Goal: Task Accomplishment & Management: Use online tool/utility

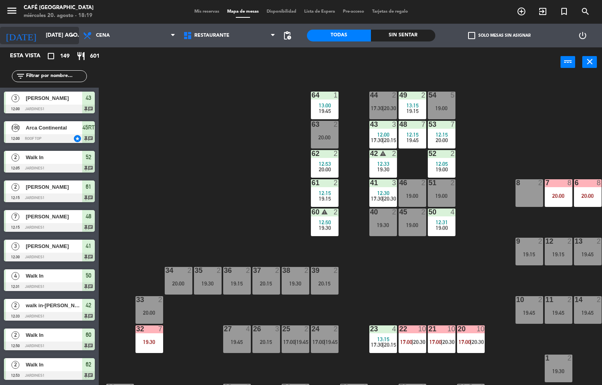
click at [53, 38] on input "[DATE] ago." at bounding box center [79, 35] width 75 height 14
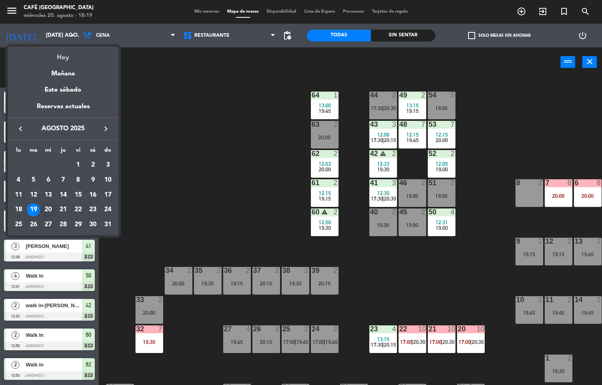
click at [63, 59] on div "Hoy" at bounding box center [63, 55] width 111 height 16
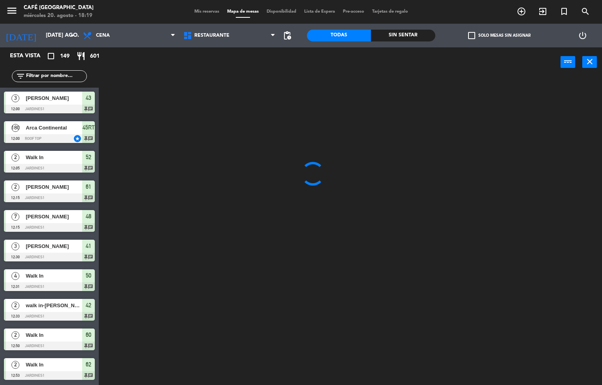
type input "mié. 20 ago."
click at [224, 27] on span "Restaurante" at bounding box center [229, 35] width 100 height 17
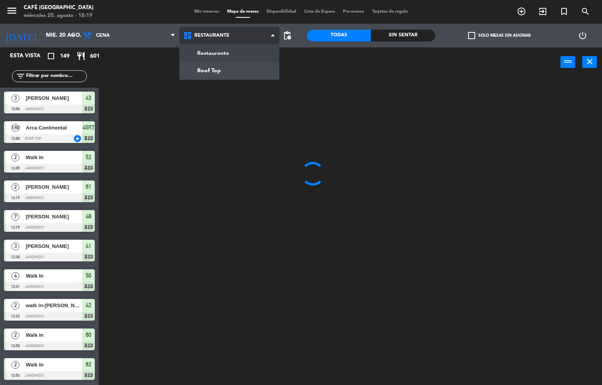
click at [227, 71] on ng-component "menu Café Museo Larco miércoles 20. agosto - 18:19 Mis reservas Mapa de mesas D…" at bounding box center [301, 192] width 602 height 385
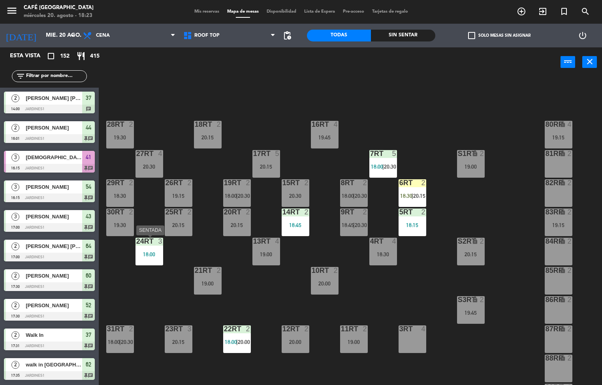
click at [143, 251] on div "18:00" at bounding box center [149, 254] width 28 height 6
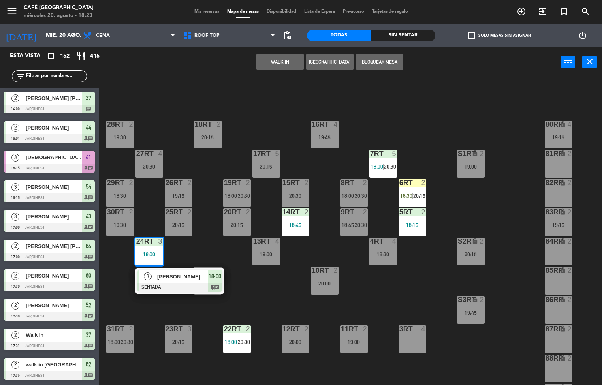
click at [173, 287] on div at bounding box center [179, 287] width 85 height 9
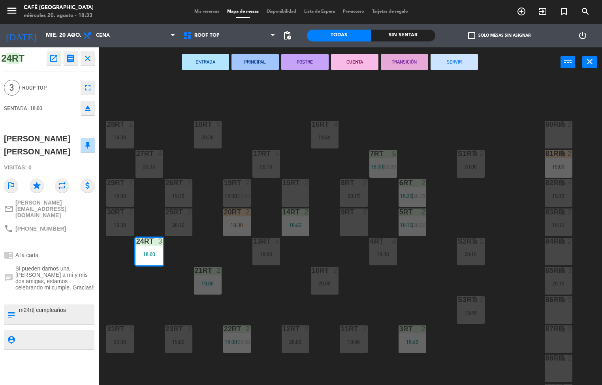
click at [291, 296] on div "18RT 6 20:30 16RT 4 19:45 28RT 2 19:30 80RR lock 2 27RT 4 20:30 7RT 5 18:00 | 2…" at bounding box center [353, 231] width 497 height 308
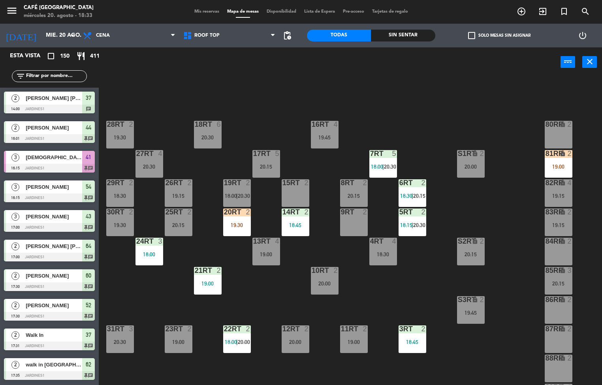
scroll to position [0, 0]
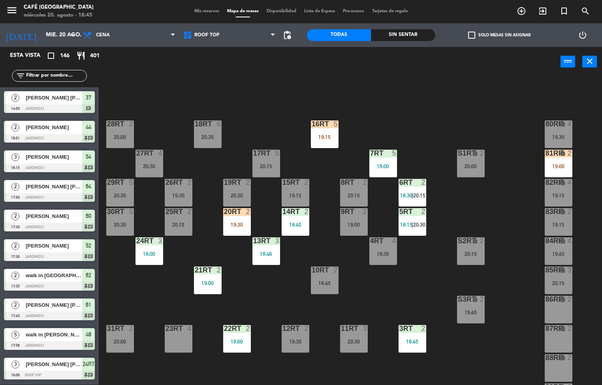
click at [196, 147] on div "18RT 6 20:30" at bounding box center [208, 134] width 28 height 28
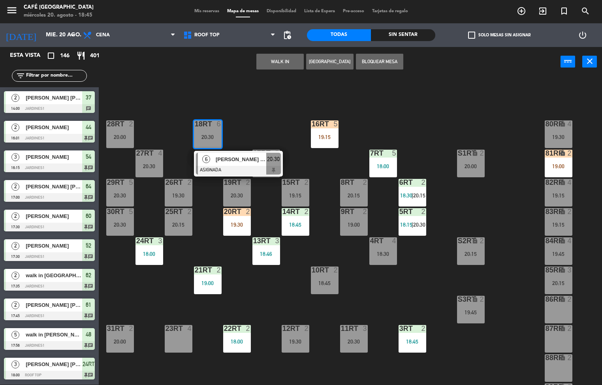
click at [166, 154] on div "4" at bounding box center [162, 153] width 13 height 7
click at [157, 128] on div "18RT 6 20:30 6 [PERSON_NAME] [PERSON_NAME] 20:30 16RT 5 19:15 28RT 2 20:00 80RR…" at bounding box center [353, 231] width 497 height 308
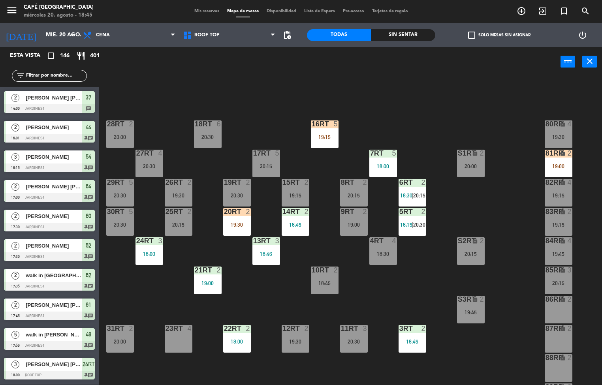
click at [158, 115] on div "18RT 6 20:30 16RT 5 19:15 28RT 2 20:00 80RR lock 4 19:30 27RT 4 20:30 7RT 5 18:…" at bounding box center [353, 231] width 497 height 308
click at [156, 121] on div "18RT 6 20:30 16RT 5 19:15 28RT 2 20:00 80RR lock 4 19:30 27RT 4 20:30 7RT 5 18:…" at bounding box center [353, 231] width 497 height 308
click at [189, 121] on div "18RT" at bounding box center [194, 123] width 13 height 7
click at [166, 107] on div "18RT 6 20:30 16RT 5 19:15 28RT 2 20:00 80RR lock 4 19:30 27RT 4 20:30 7RT 5 18:…" at bounding box center [353, 231] width 497 height 308
click at [158, 101] on div "18RT 6 20:30 16RT 5 19:15 28RT 2 20:00 80RR lock 4 19:30 27RT 4 20:30 7RT 5 18:…" at bounding box center [353, 231] width 497 height 308
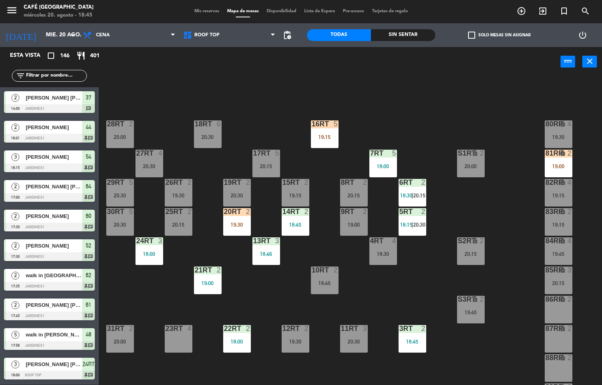
click at [156, 104] on div "18RT 6 20:30 16RT 5 19:15 28RT 2 20:00 80RR lock 4 19:30 27RT 4 20:30 7RT 5 18:…" at bounding box center [353, 231] width 497 height 308
click at [165, 98] on div "18RT 6 20:30 16RT 5 19:15 28RT 2 20:00 80RR lock 4 19:30 27RT 4 20:30 7RT 5 18:…" at bounding box center [353, 231] width 497 height 308
click at [156, 102] on div "18RT 6 20:30 16RT 5 19:15 28RT 2 20:00 80RR lock 4 19:30 27RT 4 20:30 7RT 5 18:…" at bounding box center [353, 231] width 497 height 308
click at [173, 109] on div "18RT 6 20:30 16RT 5 19:15 28RT 2 20:00 80RR lock 4 19:30 27RT 4 20:30 7RT 5 18:…" at bounding box center [353, 231] width 497 height 308
click at [153, 106] on div "18RT 6 20:30 16RT 5 19:15 28RT 2 20:00 80RR lock 4 19:30 27RT 4 20:30 7RT 5 18:…" at bounding box center [353, 231] width 497 height 308
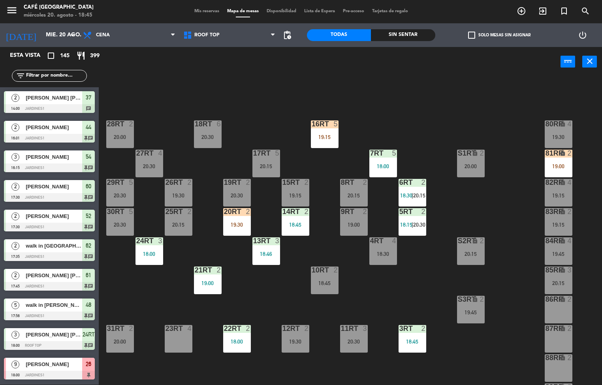
click at [147, 108] on div "18RT 6 20:30 16RT 5 19:15 28RT 2 20:00 80RR lock 4 19:30 27RT 4 20:30 7RT 5 18:…" at bounding box center [353, 231] width 497 height 308
click at [138, 120] on div "2" at bounding box center [132, 123] width 13 height 7
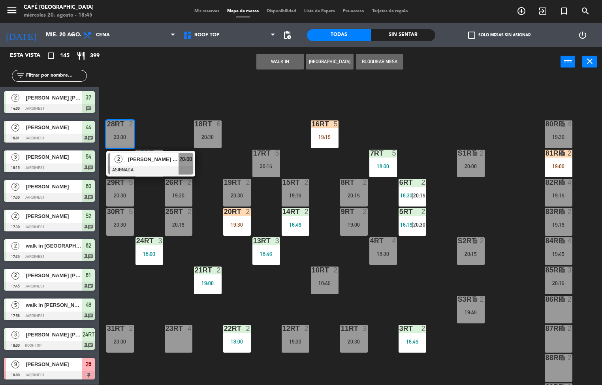
click at [160, 84] on div "18RT 6 20:30 16RT 5 19:15 28RT 2 20:00 2 [PERSON_NAME] [PERSON_NAME] Maza ASIGN…" at bounding box center [353, 231] width 497 height 308
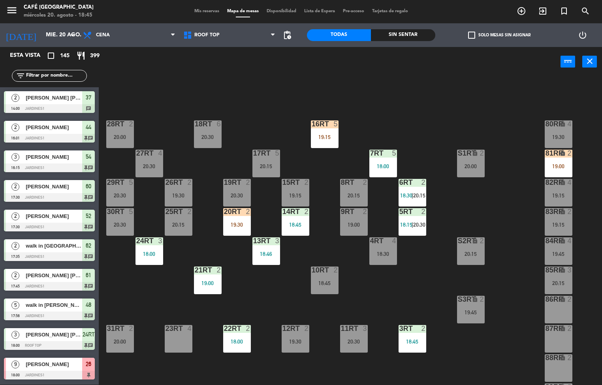
click at [160, 89] on div "18RT 6 20:30 16RT 5 19:15 28RT 2 20:00 80RR lock 4 19:30 27RT 4 20:30 7RT 5 18:…" at bounding box center [353, 231] width 497 height 308
click at [163, 103] on div "18RT 6 20:30 16RT 5 19:15 28RT 2 20:00 80RR lock 4 19:30 27RT 4 20:30 7RT 5 18:…" at bounding box center [353, 231] width 497 height 308
click at [415, 107] on div "18RT 6 20:30 16RT 5 19:15 28RT 2 20:00 80RR lock 4 19:30 27RT 4 20:30 7RT 5 18:…" at bounding box center [353, 231] width 497 height 308
click at [411, 102] on div "18RT 6 20:30 16RT 5 19:15 28RT 2 20:00 80RR lock 4 19:30 27RT 4 20:30 7RT 5 18:…" at bounding box center [353, 231] width 497 height 308
click at [397, 109] on div "18RT 6 20:30 16RT 5 19:15 28RT 2 20:00 80RR lock 4 19:30 27RT 4 20:30 7RT 5 18:…" at bounding box center [353, 231] width 497 height 308
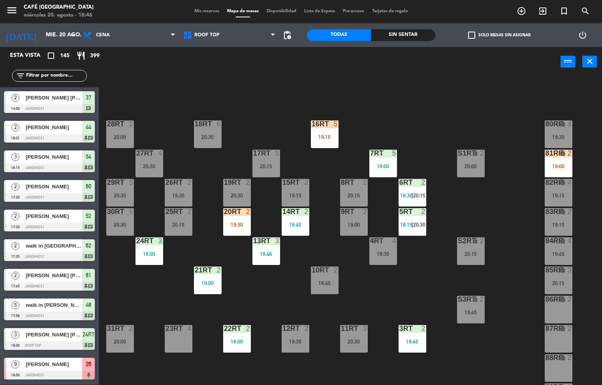
click at [416, 133] on div "18RT 6 20:30 16RT 5 19:15 28RT 2 20:00 80RR lock 4 19:30 27RT 4 20:30 7RT 5 18:…" at bounding box center [353, 231] width 497 height 308
click at [423, 109] on div "18RT 6 20:30 16RT 5 19:15 28RT 2 20:00 80RR lock 4 19:30 27RT 4 20:30 7RT 5 18:…" at bounding box center [353, 231] width 497 height 308
click at [412, 109] on div "18RT 6 20:30 16RT 5 19:15 28RT 2 20:00 80RR lock 4 19:30 27RT 4 20:30 7RT 5 18:…" at bounding box center [353, 231] width 497 height 308
click at [413, 101] on div "18RT 6 20:30 16RT 5 19:15 28RT 2 20:00 80RR lock 4 19:30 27RT 4 20:30 7RT 5 18:…" at bounding box center [353, 231] width 497 height 308
click at [443, 102] on div "18RT 6 20:30 16RT 5 19:15 28RT 2 20:00 80RR lock 4 19:30 27RT 4 20:30 7RT 5 18:…" at bounding box center [353, 231] width 497 height 308
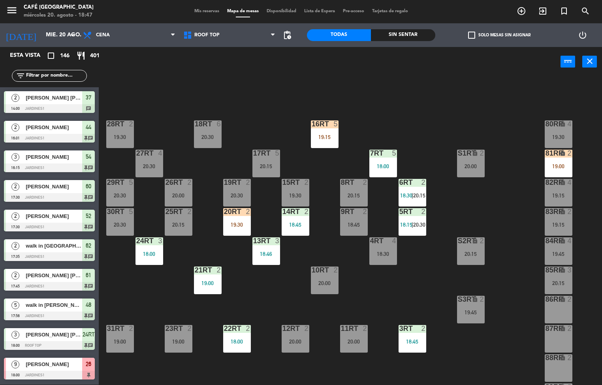
click at [159, 109] on div "18RT 6 20:30 16RT 5 19:15 28RT 2 19:30 80RR lock 4 19:30 27RT 4 20:30 7RT 5 18:…" at bounding box center [353, 231] width 497 height 308
click at [163, 98] on div "18RT 6 20:30 16RT 5 19:15 28RT 2 19:30 80RR lock 4 19:30 27RT 4 20:30 7RT 5 18:…" at bounding box center [353, 231] width 497 height 308
click at [155, 91] on div "18RT 6 20:30 16RT 5 19:15 28RT 2 19:30 80RR lock 4 19:30 27RT 4 20:30 7RT 5 18:…" at bounding box center [353, 231] width 497 height 308
click at [139, 95] on div "18RT 6 20:30 16RT 5 19:15 28RT 2 19:30 80RR lock 4 19:30 27RT 4 20:30 7RT 5 18:…" at bounding box center [353, 231] width 497 height 308
click at [156, 90] on div "18RT 6 20:30 16RT 5 19:15 28RT 2 19:30 80RR lock 4 19:30 27RT 4 20:30 7RT 5 18:…" at bounding box center [353, 231] width 497 height 308
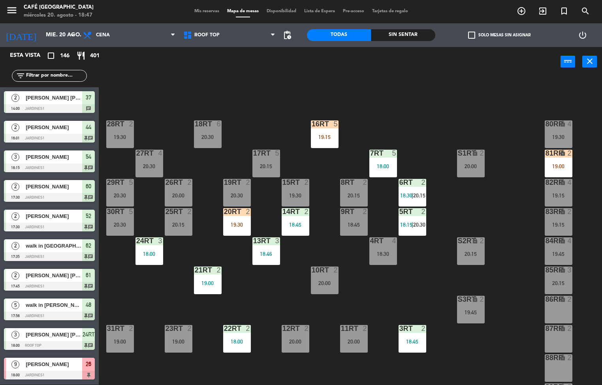
click at [153, 86] on div "18RT 6 20:30 16RT 5 19:15 28RT 2 19:30 80RR lock 4 19:30 27RT 4 20:30 7RT 5 18:…" at bounding box center [353, 231] width 497 height 308
click at [143, 77] on div "18RT 6 20:30 16RT 5 19:15 28RT 2 19:30 80RR lock 4 19:30 27RT 4 20:30 7RT 5 18:…" at bounding box center [353, 231] width 497 height 308
click at [163, 82] on div "18RT 6 20:30 16RT 5 19:15 28RT 2 19:30 80RR lock 4 19:30 27RT 4 20:30 7RT 5 18:…" at bounding box center [353, 231] width 497 height 308
click at [170, 84] on div "18RT 6 20:30 16RT 5 19:15 28RT 2 19:30 80RR lock 4 19:30 27RT 4 20:30 7RT 5 18:…" at bounding box center [353, 231] width 497 height 308
click at [156, 78] on div "18RT 6 20:30 16RT 5 19:15 28RT 2 19:30 80RR lock 4 19:30 27RT 4 20:30 7RT 5 18:…" at bounding box center [353, 231] width 497 height 308
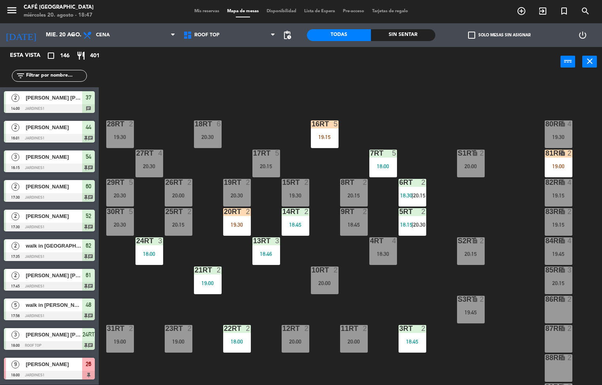
click at [163, 105] on div "18RT 6 20:30 16RT 5 19:15 28RT 2 19:30 80RR lock 4 19:30 27RT 4 20:30 7RT 5 18:…" at bounding box center [353, 231] width 497 height 308
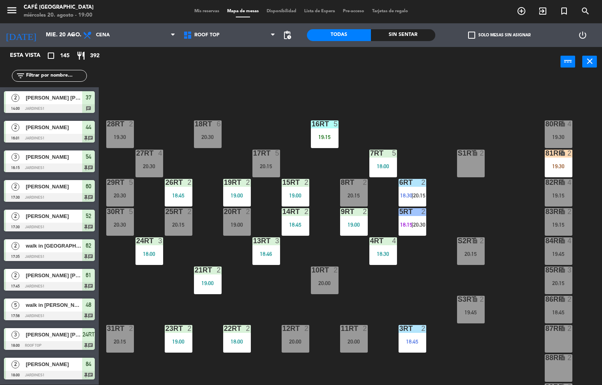
click at [501, 220] on div "18RT 6 20:30 16RT 5 19:15 28RT 2 19:30 80RR lock 4 19:30 27RT 4 20:30 7RT 5 18:…" at bounding box center [353, 231] width 497 height 308
click at [505, 210] on div "18RT 6 20:30 16RT 5 19:15 28RT 2 19:30 80RR lock 4 19:30 27RT 4 20:30 7RT 5 18:…" at bounding box center [353, 231] width 497 height 308
click at [505, 208] on div "18RT 6 20:30 16RT 5 19:15 28RT 2 19:30 80RR lock 4 19:30 27RT 4 20:30 7RT 5 18:…" at bounding box center [353, 231] width 497 height 308
click at [506, 210] on div "18RT 6 20:30 16RT 5 19:15 28RT 2 19:30 80RR lock 4 19:30 27RT 4 20:30 7RT 5 18:…" at bounding box center [353, 231] width 497 height 308
click at [496, 206] on div "18RT 6 20:30 16RT 5 19:15 28RT 2 19:30 80RR lock 4 19:30 27RT 4 20:30 7RT 5 18:…" at bounding box center [353, 231] width 497 height 308
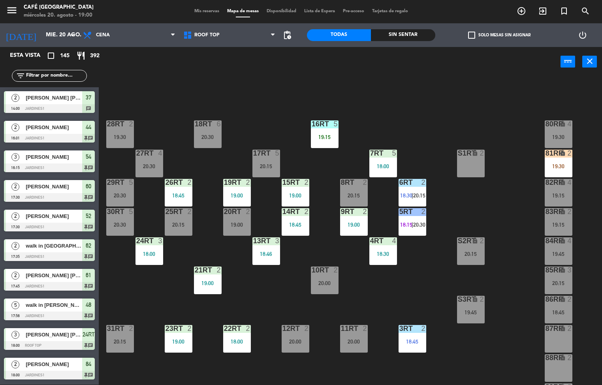
click at [394, 154] on div "5" at bounding box center [394, 153] width 5 height 7
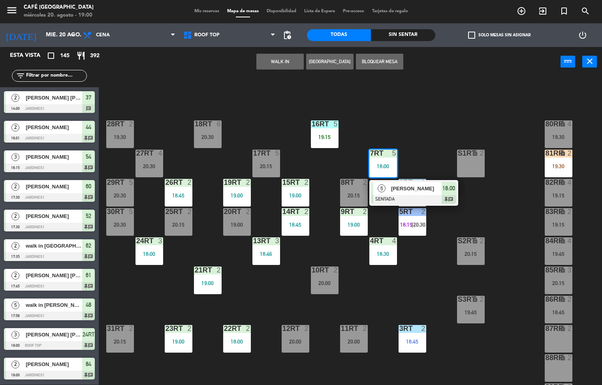
click at [418, 195] on div at bounding box center [413, 199] width 85 height 9
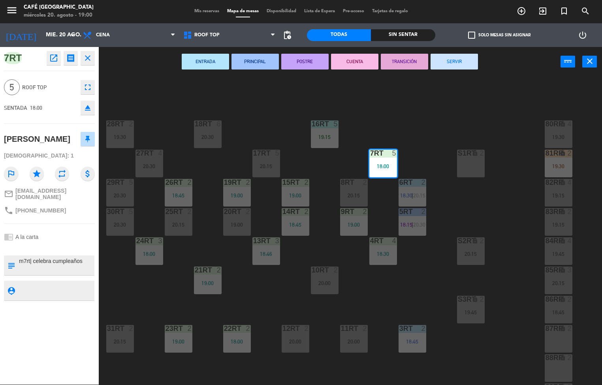
click at [274, 64] on button "PRINCIPAL" at bounding box center [254, 62] width 47 height 16
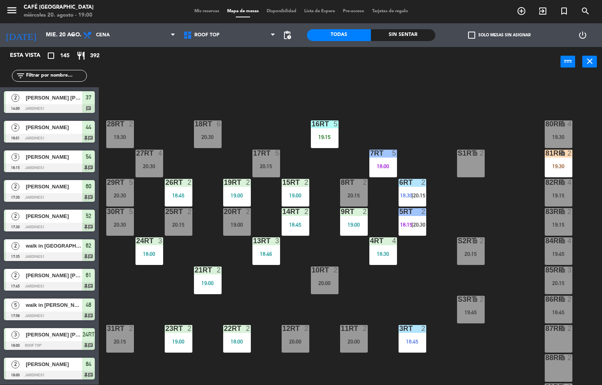
click at [545, 270] on div "85RR" at bounding box center [545, 269] width 0 height 7
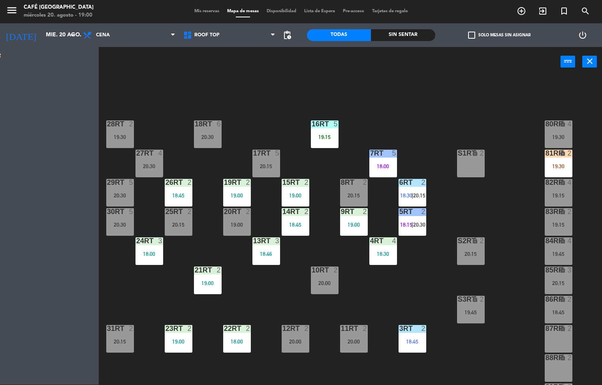
click at [545, 298] on div "86RR" at bounding box center [545, 299] width 0 height 7
click at [530, 313] on div "menu Café Museo Larco miércoles 20. agosto - 19:00 Mis reservas Mapa de mesas D…" at bounding box center [301, 192] width 602 height 385
click at [530, 325] on div "menu Café Museo Larco miércoles 20. agosto - 19:00 Mis reservas Mapa de mesas D…" at bounding box center [301, 192] width 602 height 385
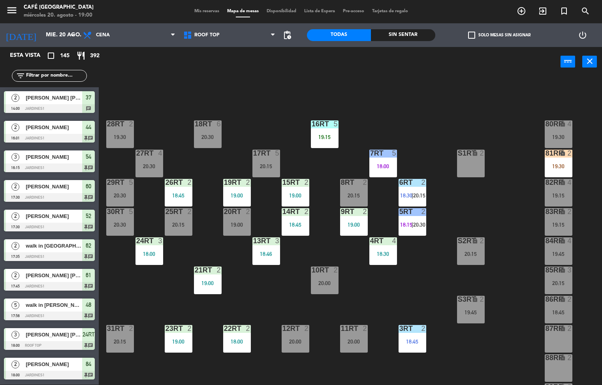
click at [503, 175] on div "18RT 6 20:30 16RT 5 19:15 28RT 2 19:30 80RR lock 4 19:30 27RT 4 20:30 7RT 5 18:…" at bounding box center [353, 231] width 497 height 308
click at [515, 315] on div "18RT 6 20:30 16RT 5 19:15 28RT 2 19:30 80RR lock 4 19:30 27RT 4 20:30 7RT 5 18:…" at bounding box center [353, 231] width 497 height 308
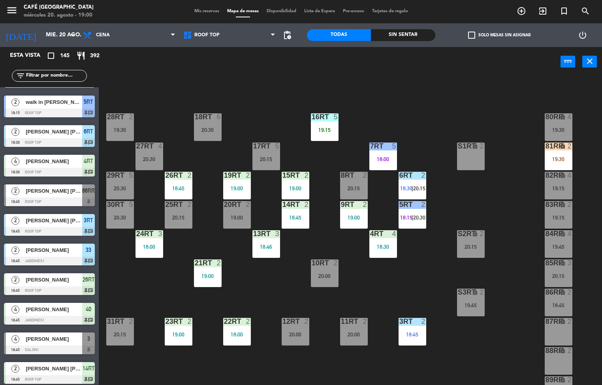
scroll to position [0, 0]
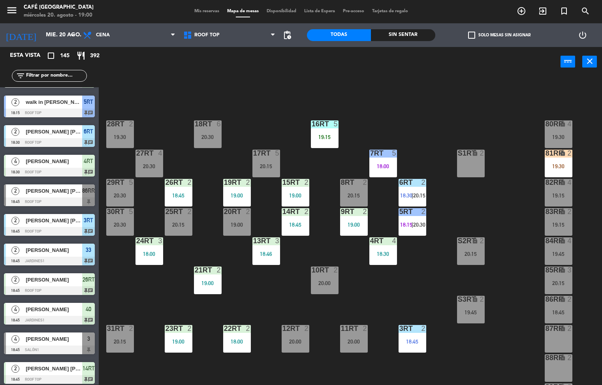
click at [325, 139] on div "19:15" at bounding box center [325, 137] width 28 height 6
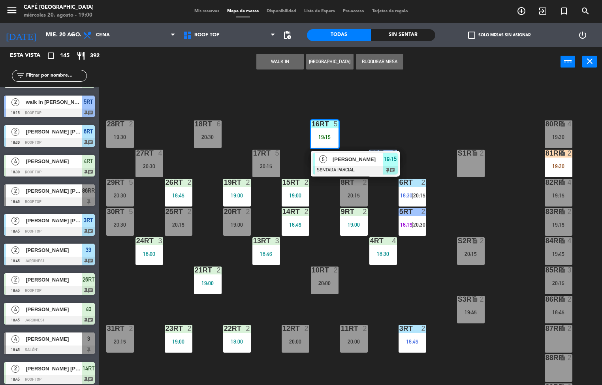
click at [355, 161] on span "[PERSON_NAME]" at bounding box center [357, 159] width 51 height 8
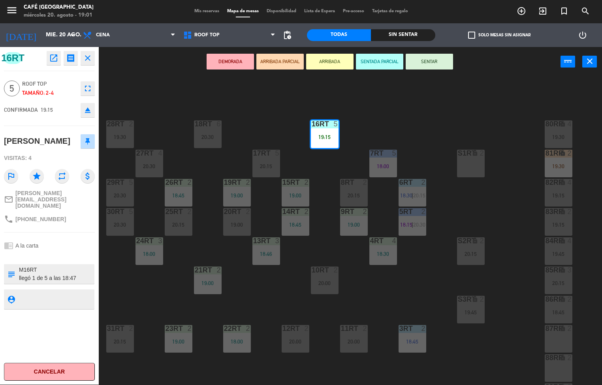
click at [441, 64] on button "SENTAR" at bounding box center [428, 62] width 47 height 16
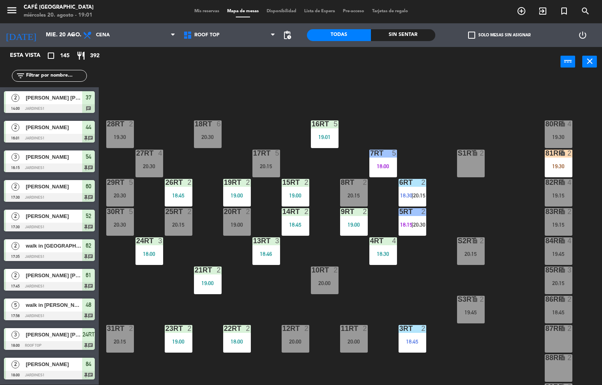
scroll to position [0, 0]
click at [234, 328] on div at bounding box center [236, 328] width 13 height 7
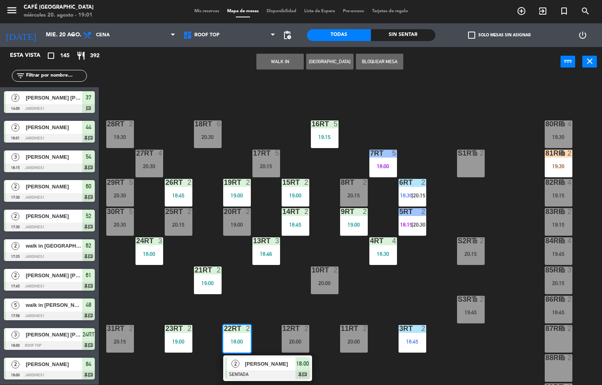
click at [262, 364] on span "[PERSON_NAME]" at bounding box center [270, 364] width 51 height 8
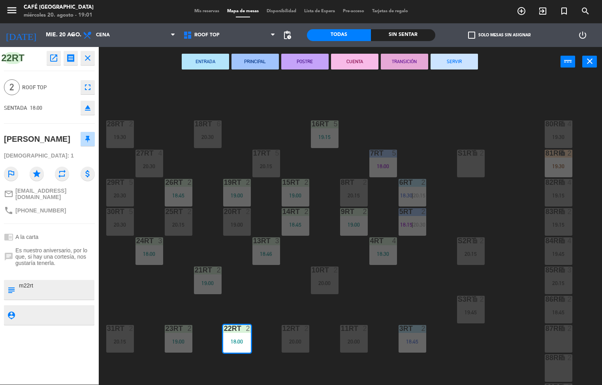
click at [203, 60] on button "ENTRADA" at bounding box center [205, 62] width 47 height 16
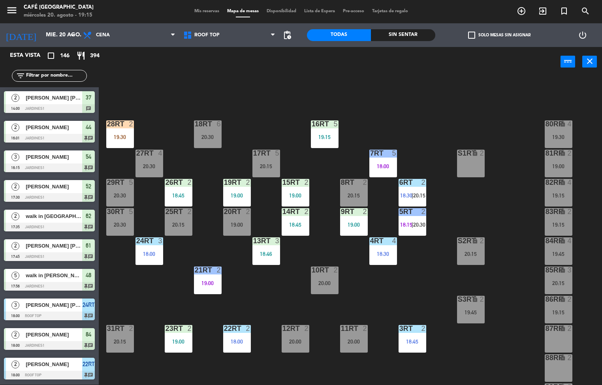
click at [172, 211] on div at bounding box center [178, 211] width 13 height 7
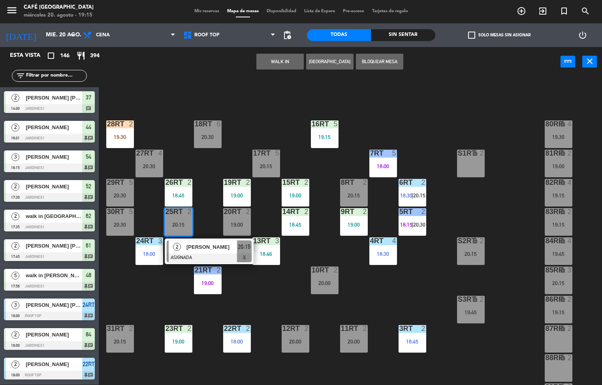
click at [135, 212] on div "5" at bounding box center [132, 211] width 13 height 7
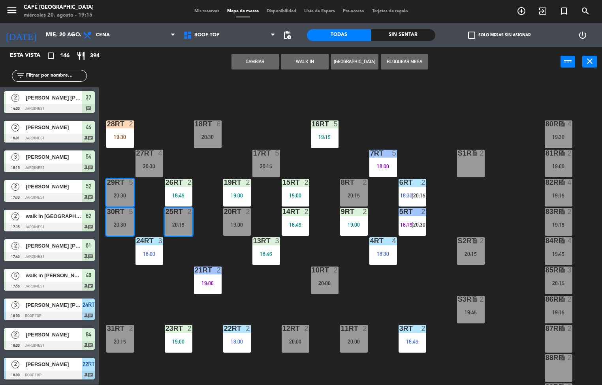
click at [188, 182] on div "2" at bounding box center [189, 182] width 5 height 7
click at [184, 93] on div "18RT 6 20:30 16RT 5 19:15 28RT 2 19:30 80RR lock 4 19:30 27RT 4 20:30 7RT 5 18:…" at bounding box center [353, 231] width 497 height 308
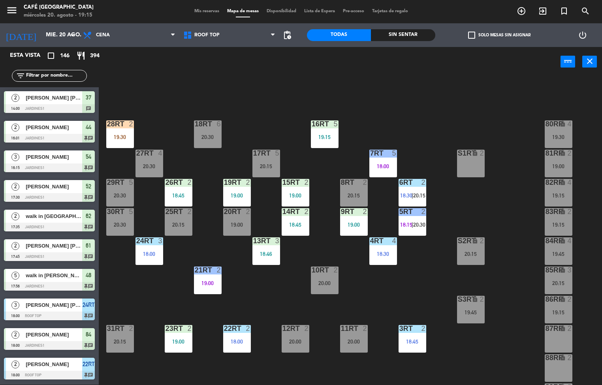
click at [182, 195] on div "18:45" at bounding box center [179, 196] width 28 height 6
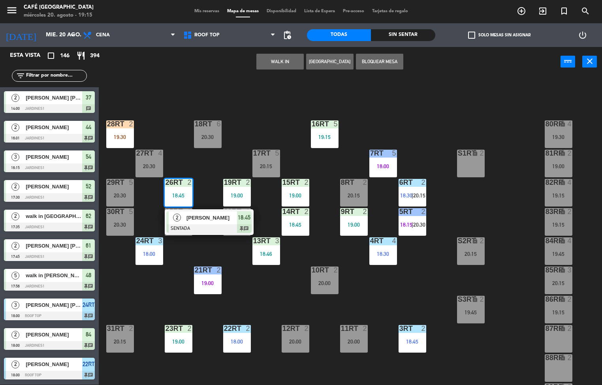
click at [221, 220] on span "[PERSON_NAME]" at bounding box center [211, 218] width 51 height 8
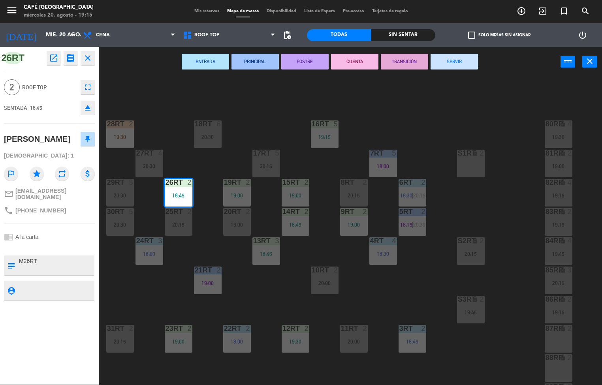
click at [144, 75] on div "ENTRADA PRINCIPAL POSTRE CUENTA TRANSICIÓN SERVIR power_input close" at bounding box center [330, 62] width 462 height 30
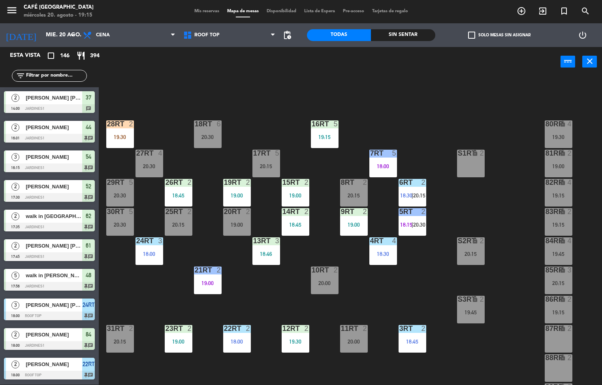
click at [149, 82] on div "18RT 6 20:30 16RT 5 19:15 28RT 2 19:30 80RR lock 4 19:30 27RT 4 20:30 7RT 5 18:…" at bounding box center [353, 231] width 497 height 308
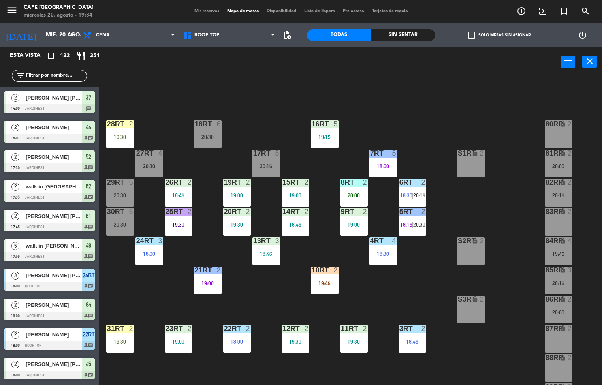
click at [123, 340] on div "19:30" at bounding box center [120, 342] width 28 height 6
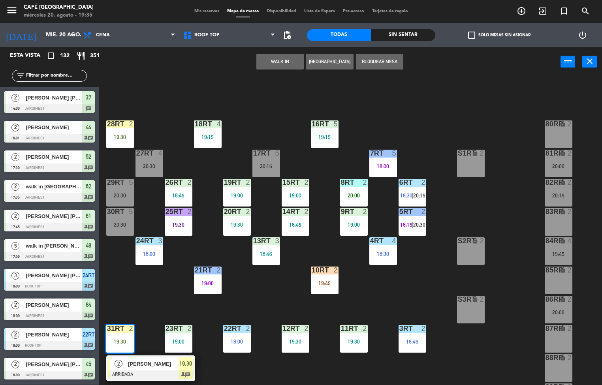
click at [257, 107] on div "18RT 4 19:15 16RT 5 19:15 28RT 2 19:30 80RR lock 2 27RT 4 20:30 7RT 5 18:00 S1R…" at bounding box center [353, 231] width 497 height 308
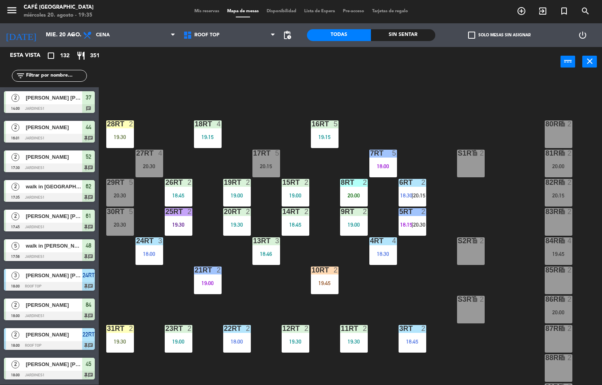
click at [107, 126] on div "28RT" at bounding box center [107, 123] width 0 height 7
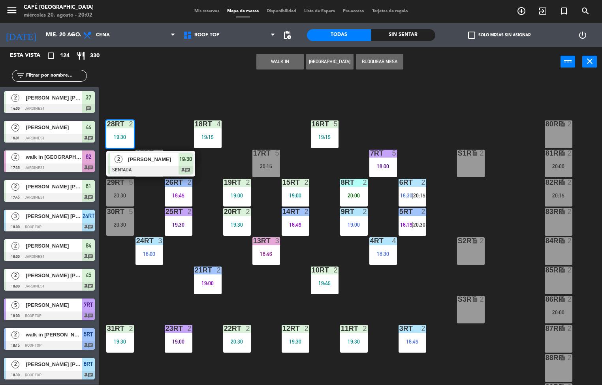
click at [300, 98] on div "18RT 4 19:15 16RT 5 19:15 28RT 2 19:30 2 [PERSON_NAME] SENTADA 19:30 chat 80RR …" at bounding box center [353, 231] width 497 height 308
